Goal: Task Accomplishment & Management: Complete application form

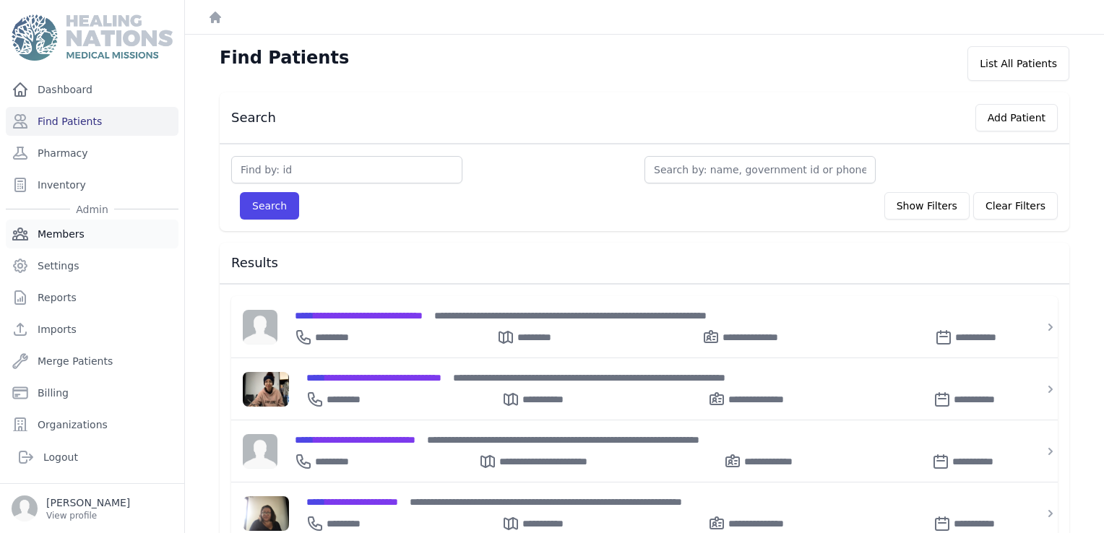
click at [82, 230] on link "Members" at bounding box center [92, 234] width 173 height 29
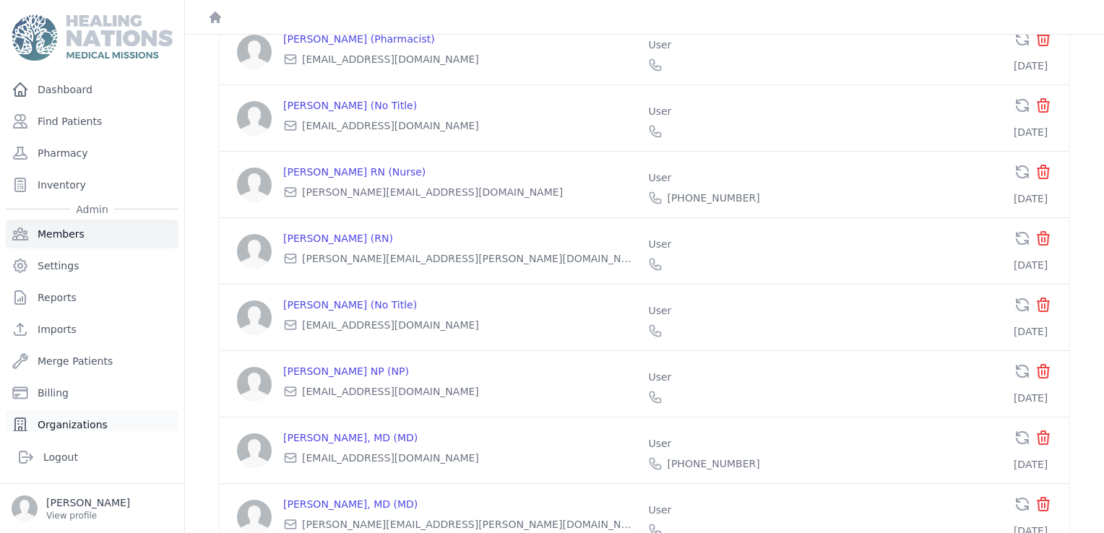
scroll to position [64, 0]
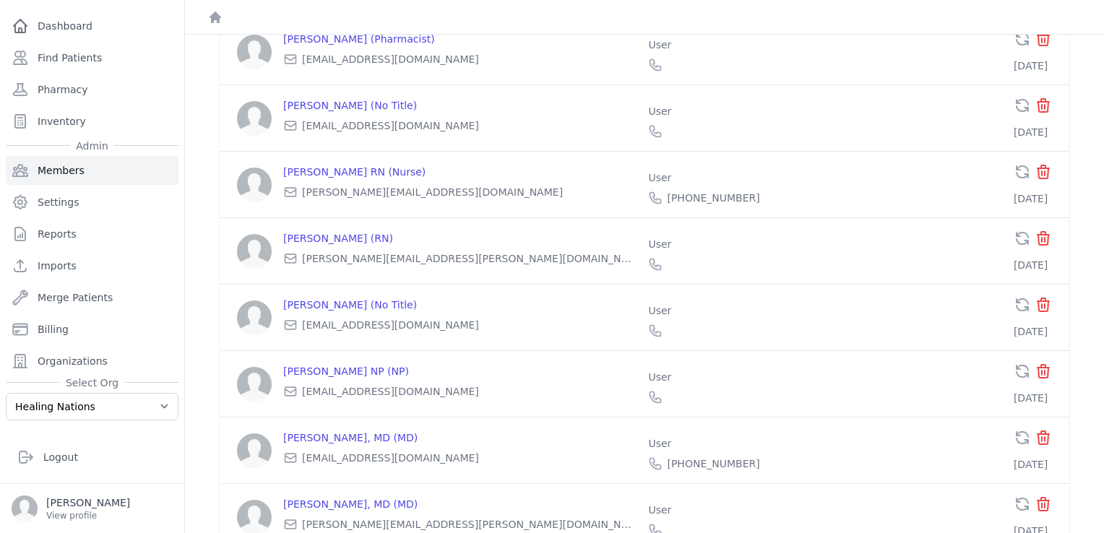
click at [60, 390] on div "Select Org Healing Nations Training Healing Nations" at bounding box center [92, 398] width 173 height 45
click at [56, 405] on select "Healing Nations Training Healing Nations" at bounding box center [92, 406] width 173 height 27
select select "4"
click at [6, 393] on select "Healing Nations Training Healing Nations" at bounding box center [92, 406] width 173 height 27
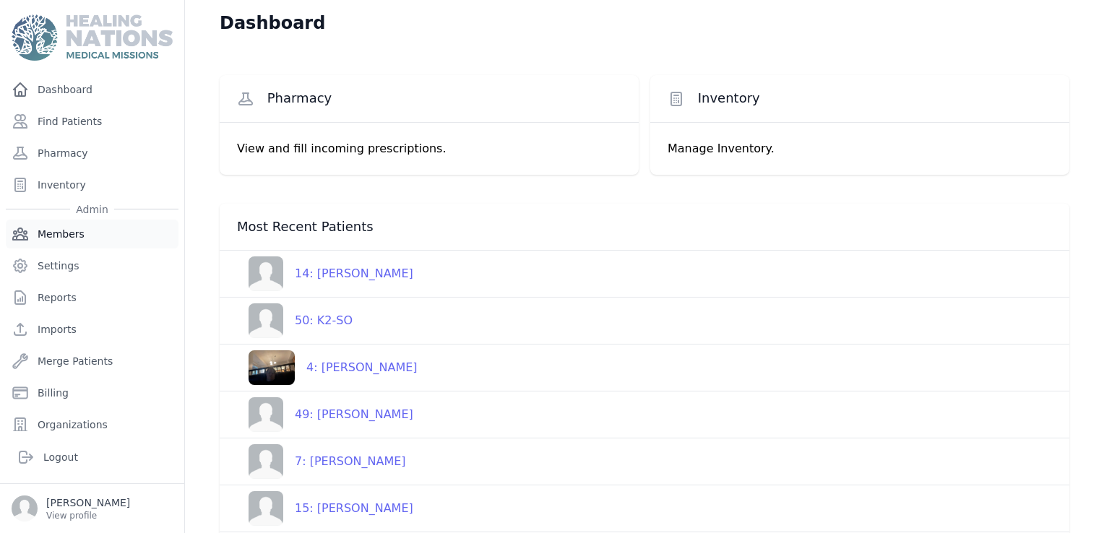
click at [61, 236] on link "Members" at bounding box center [92, 234] width 173 height 29
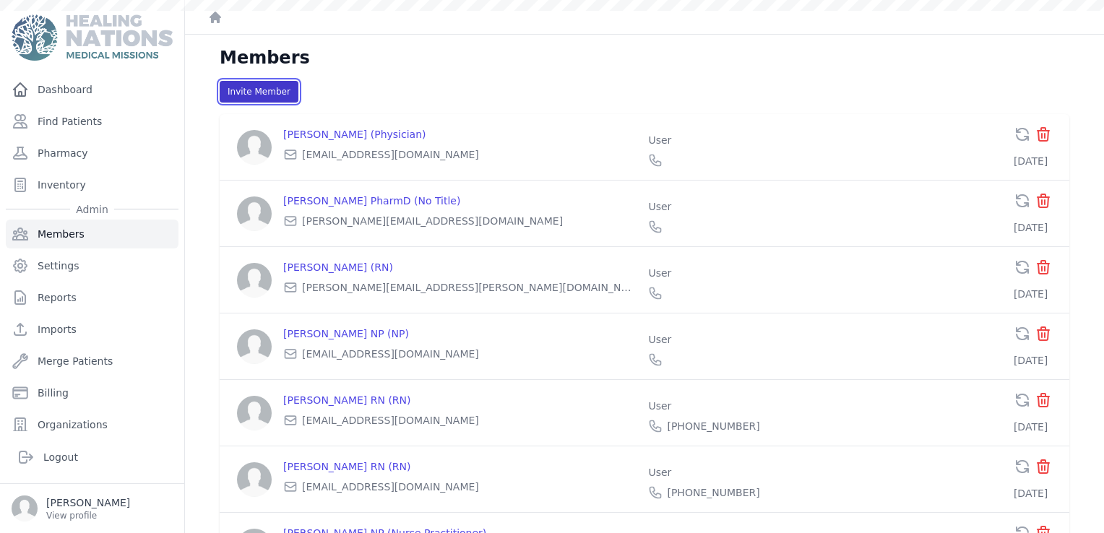
click at [280, 91] on button "Invite Member" at bounding box center [259, 92] width 79 height 22
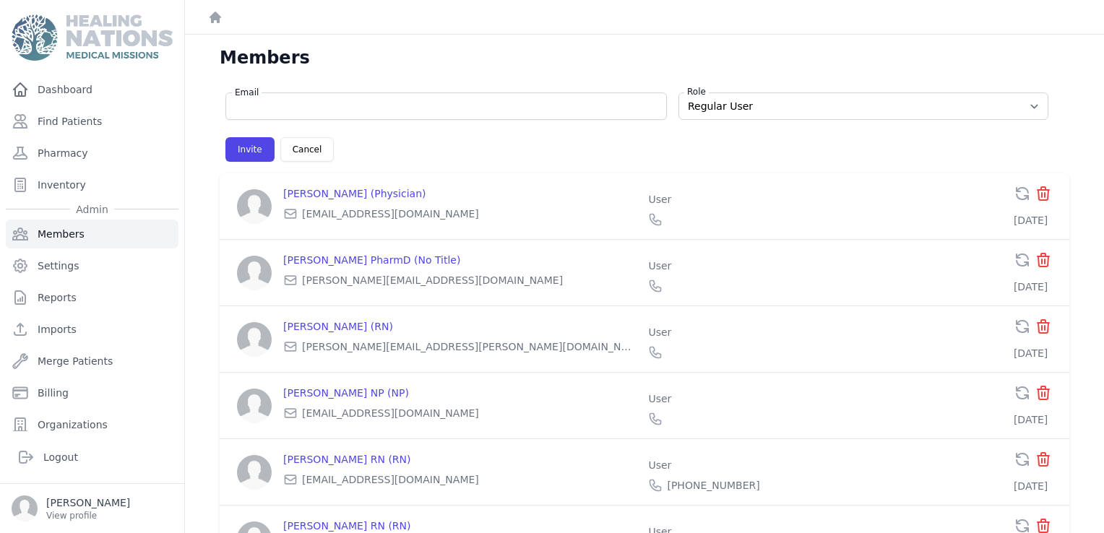
click at [273, 107] on input "Email" at bounding box center [446, 106] width 423 height 14
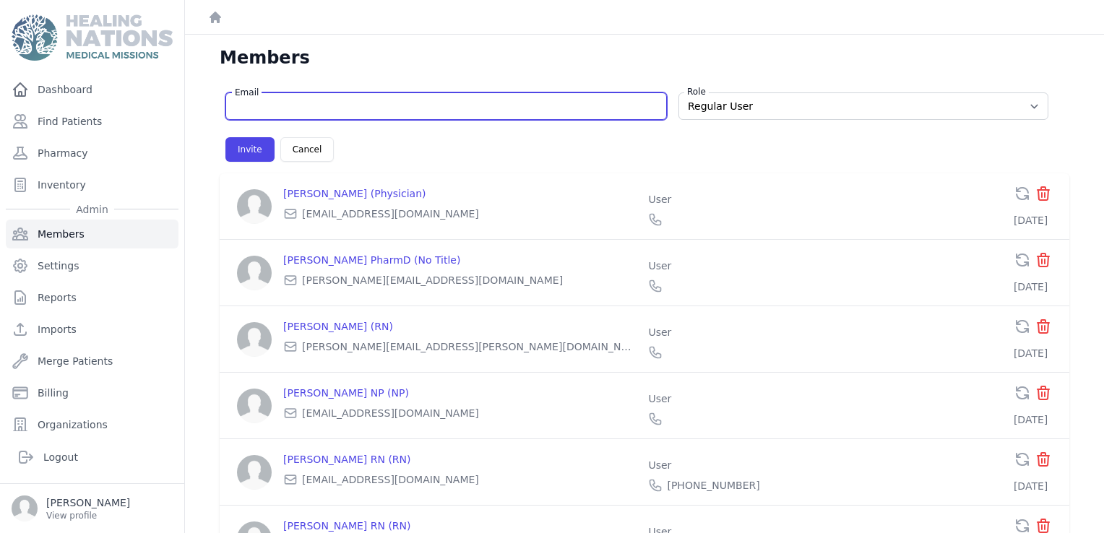
click at [415, 104] on input "Email" at bounding box center [446, 106] width 423 height 14
paste input ""[PERSON_NAME]:" <[EMAIL_ADDRESS][DOMAIN_NAME]>"
type input ""[PERSON_NAME]:" <[EMAIL_ADDRESS][DOMAIN_NAME]>"
drag, startPoint x: 439, startPoint y: 99, endPoint x: 199, endPoint y: 100, distance: 240.0
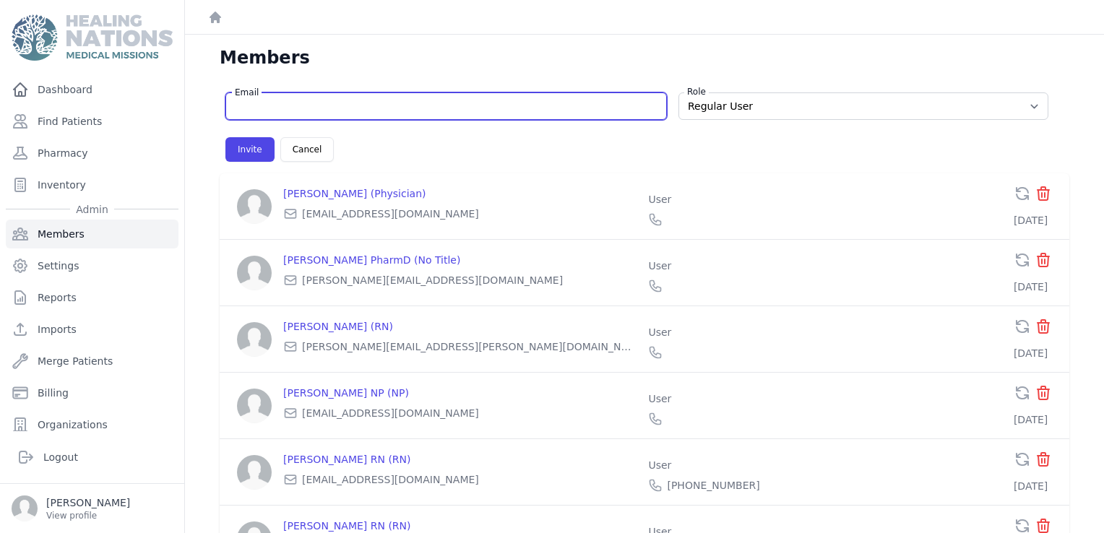
select select "user"
click at [375, 108] on input "Email" at bounding box center [446, 106] width 423 height 14
paste input "[EMAIL_ADDRESS][DOMAIN_NAME]"
type input "[EMAIL_ADDRESS][DOMAIN_NAME]"
select select "user"
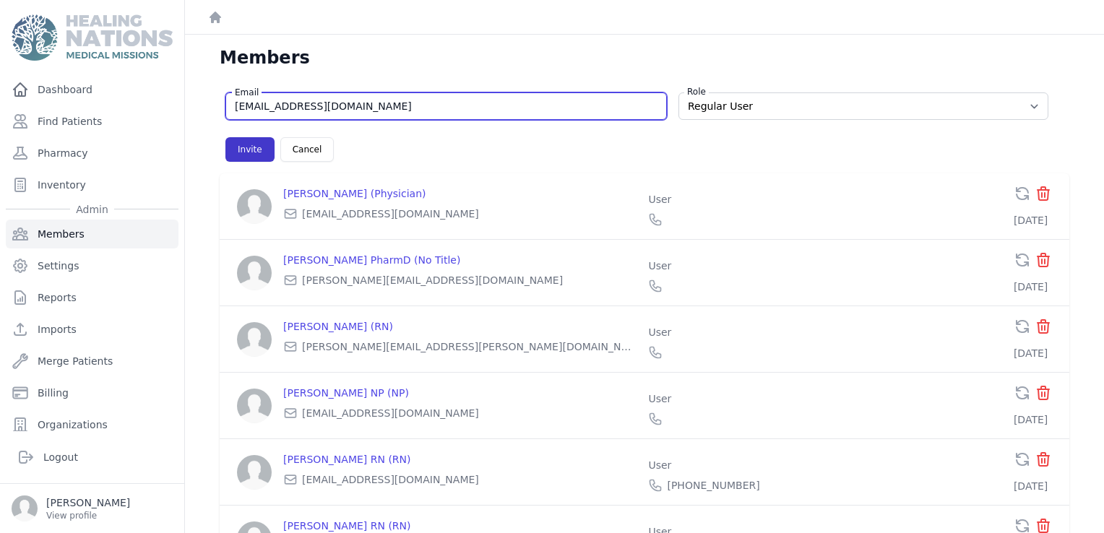
type input "[EMAIL_ADDRESS][DOMAIN_NAME]"
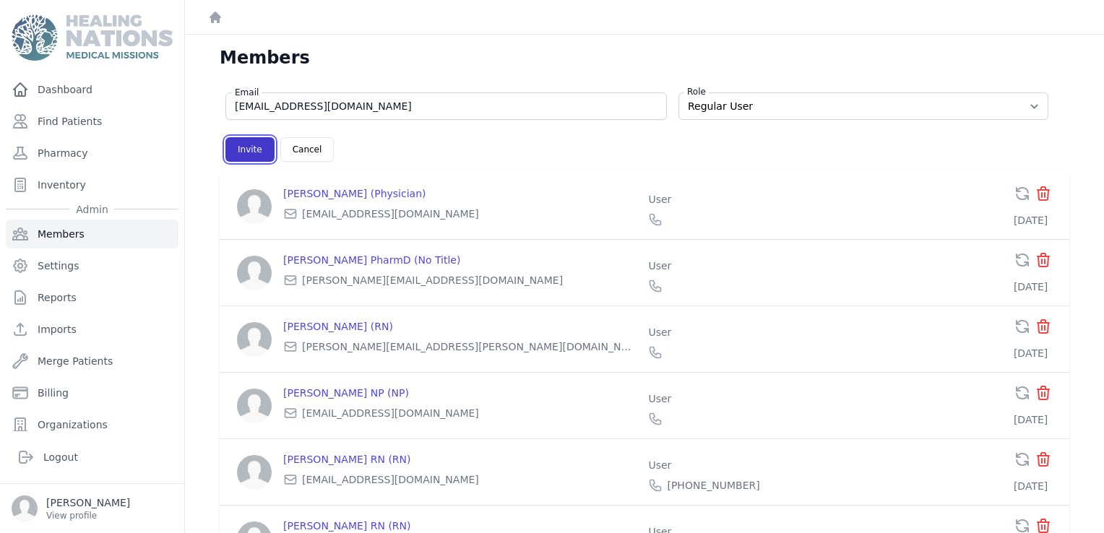
click at [233, 150] on button "Invite" at bounding box center [250, 149] width 49 height 25
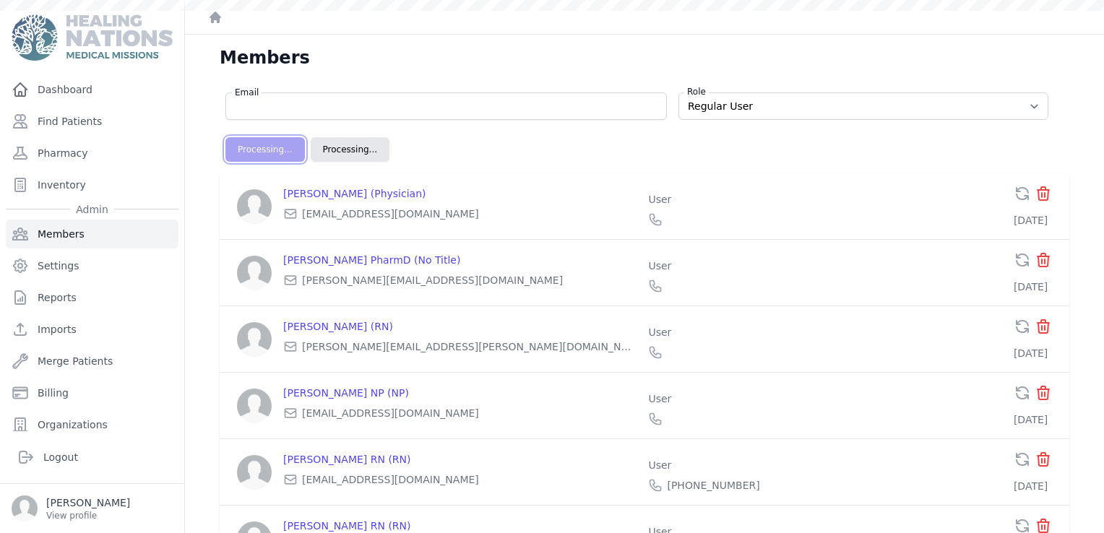
select select "user"
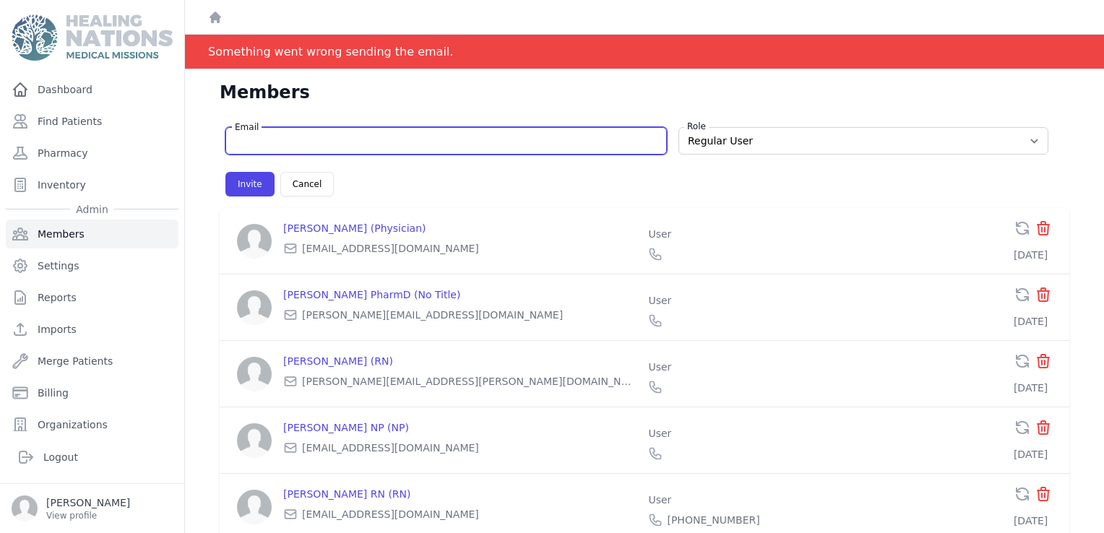
paste input "[EMAIL_ADDRESS][DOMAIN_NAME]"
type input "[EMAIL_ADDRESS][DOMAIN_NAME]"
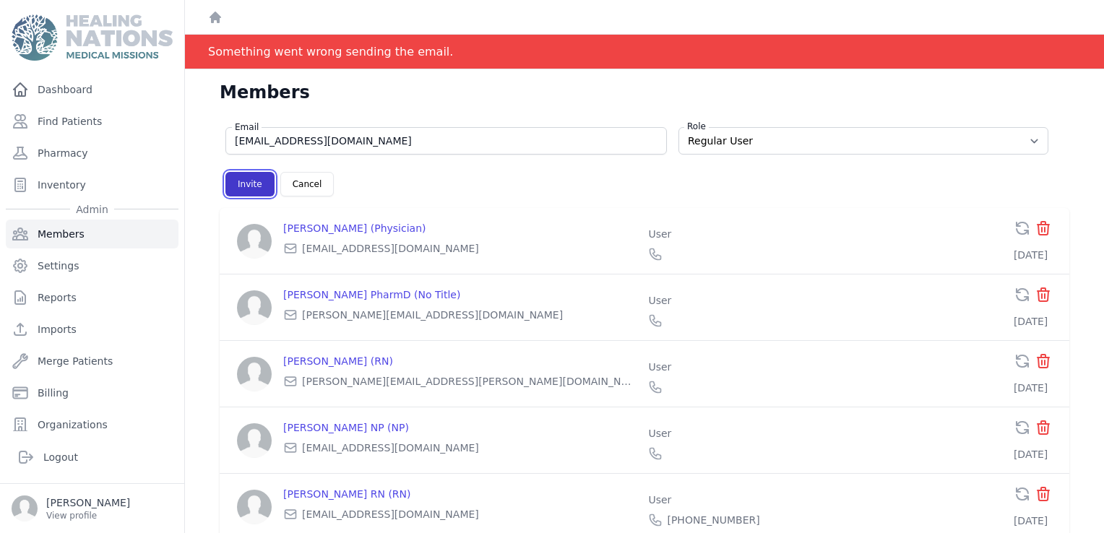
click at [232, 186] on button "Invite" at bounding box center [250, 184] width 49 height 25
click at [239, 175] on button "Invite" at bounding box center [250, 184] width 49 height 25
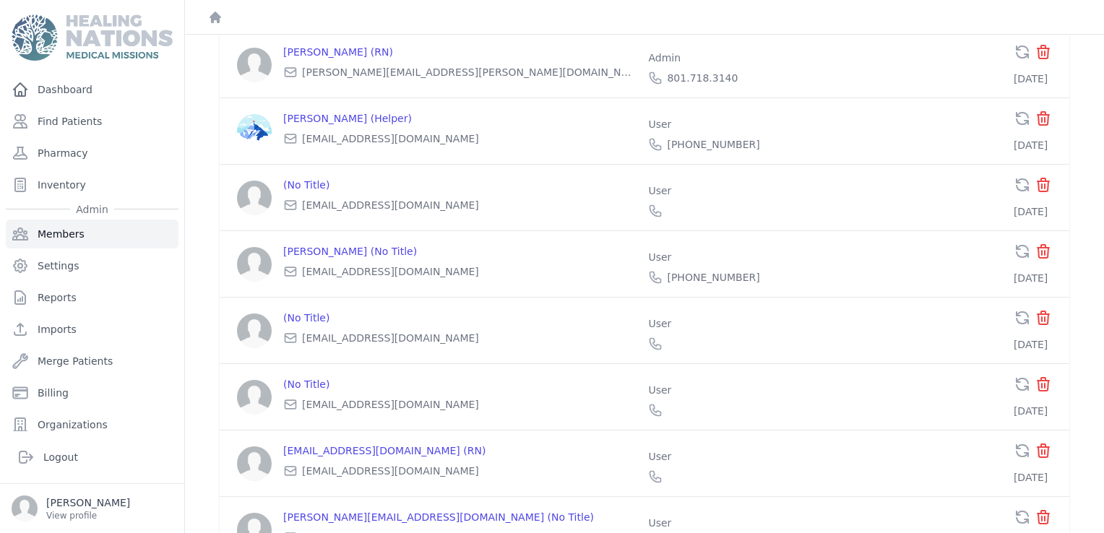
scroll to position [2194, 0]
